Goal: Use online tool/utility: Utilize a website feature to perform a specific function

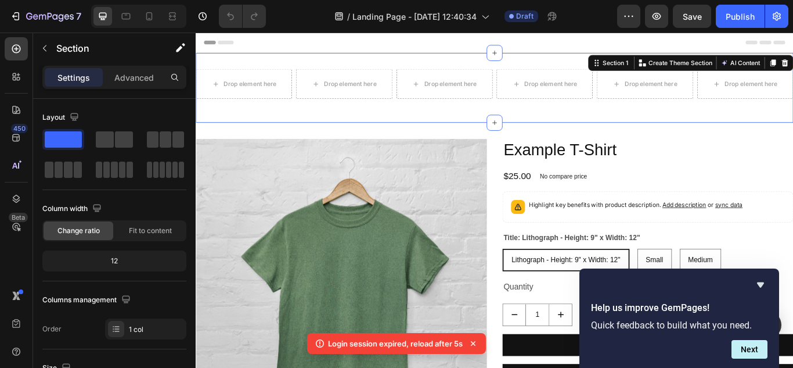
click at [451, 74] on div "Drop element here Drop element here Drop element here Row Drop element here Dro…" at bounding box center [544, 96] width 697 height 81
click at [147, 82] on p "Advanced" at bounding box center [133, 77] width 39 height 12
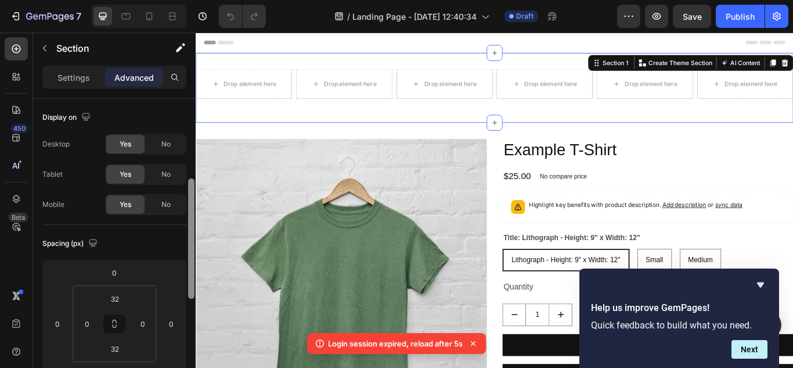
scroll to position [260, 0]
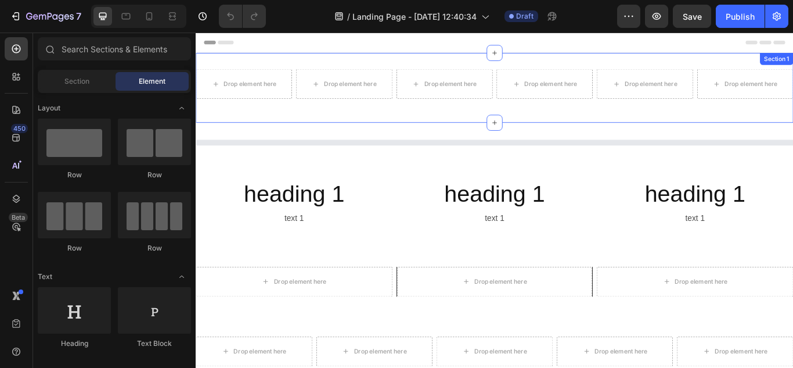
click at [250, 63] on div "Drop element here Drop element here Drop element here Row Drop element here Dro…" at bounding box center [544, 96] width 697 height 81
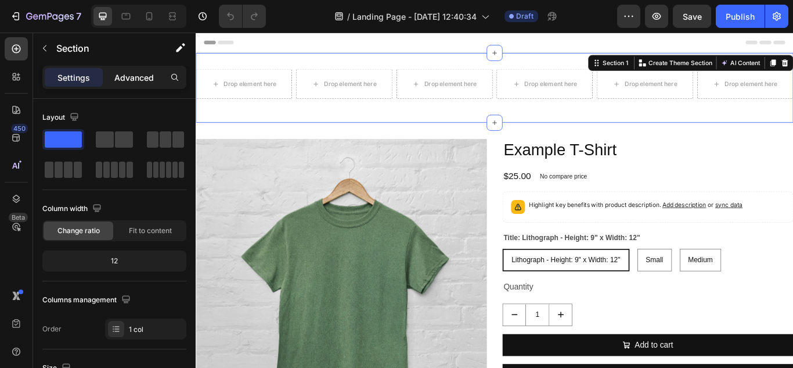
click at [136, 81] on p "Advanced" at bounding box center [133, 77] width 39 height 12
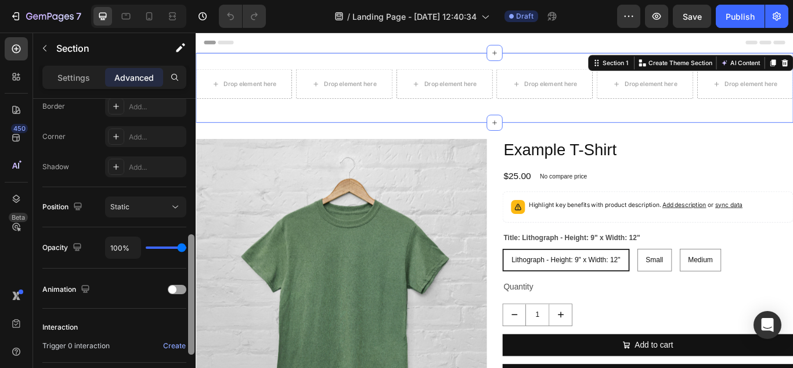
scroll to position [346, 0]
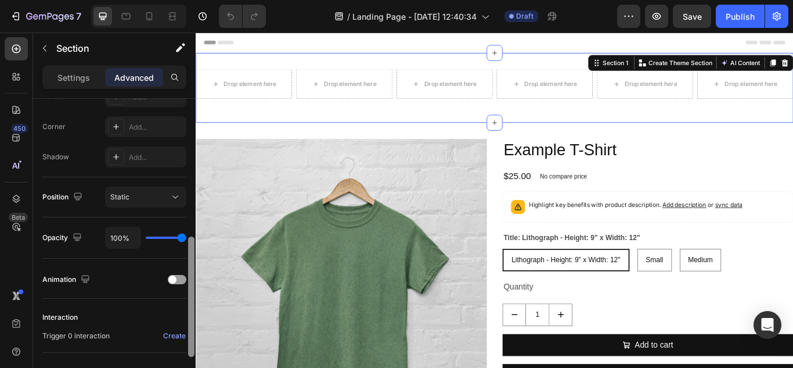
drag, startPoint x: 190, startPoint y: 124, endPoint x: 192, endPoint y: 262, distance: 138.3
click at [192, 262] on div at bounding box center [191, 296] width 6 height 120
click at [175, 199] on icon at bounding box center [176, 197] width 12 height 12
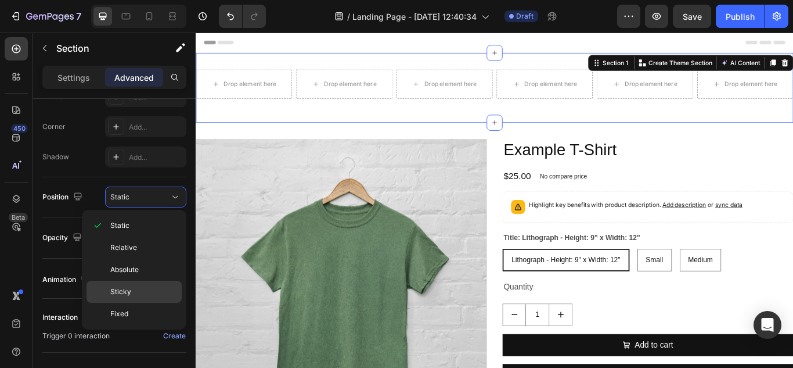
click at [142, 296] on p "Sticky" at bounding box center [143, 291] width 66 height 10
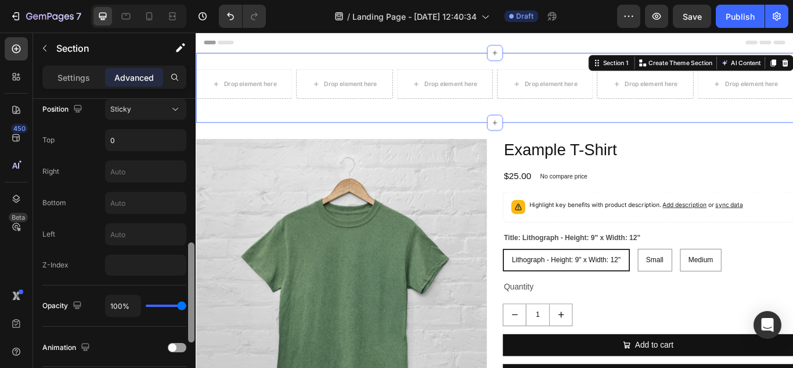
scroll to position [430, 0]
drag, startPoint x: 189, startPoint y: 238, endPoint x: 193, endPoint y: 265, distance: 28.3
click at [193, 265] on div at bounding box center [191, 291] width 6 height 100
